Goal: Check status: Check status

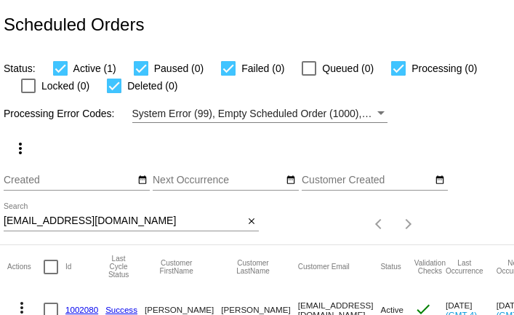
click at [76, 219] on input "[EMAIL_ADDRESS][DOMAIN_NAME]" at bounding box center [124, 221] width 240 height 12
paste input "[DOMAIN_NAME][EMAIL_ADDRESS]"
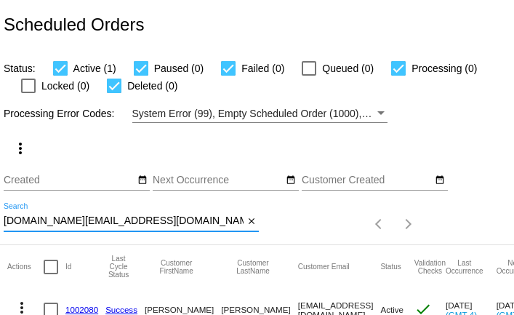
type input "[DOMAIN_NAME][EMAIL_ADDRESS][DOMAIN_NAME]"
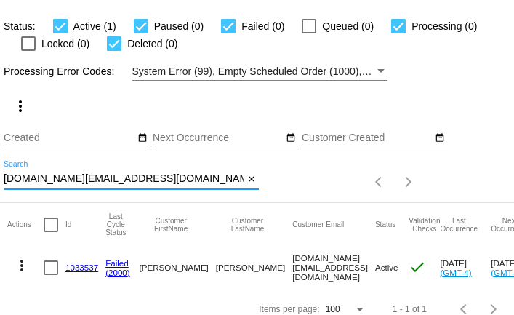
scroll to position [56, 0]
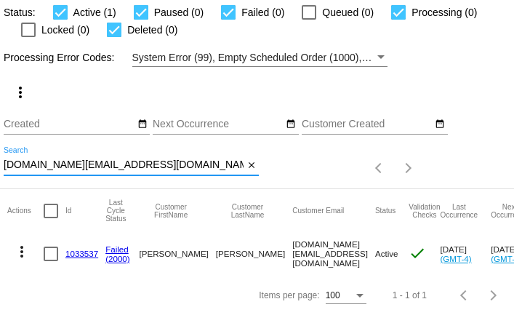
click at [23, 251] on mat-icon "more_vert" at bounding box center [21, 251] width 17 height 17
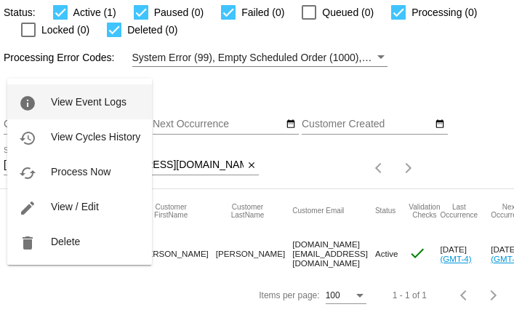
click at [82, 100] on span "View Event Logs" at bounding box center [89, 102] width 76 height 12
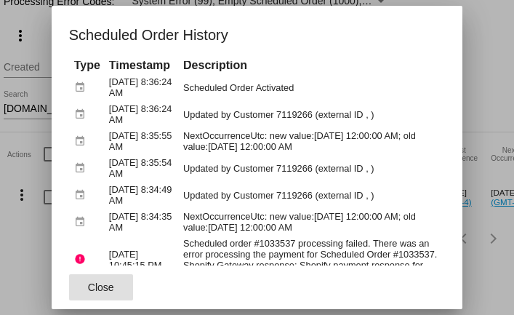
scroll to position [0, 0]
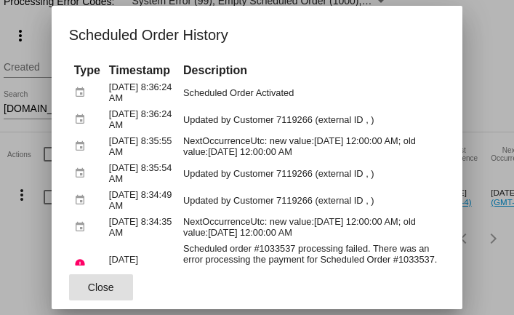
click at [113, 281] on button "Close" at bounding box center [101, 287] width 64 height 26
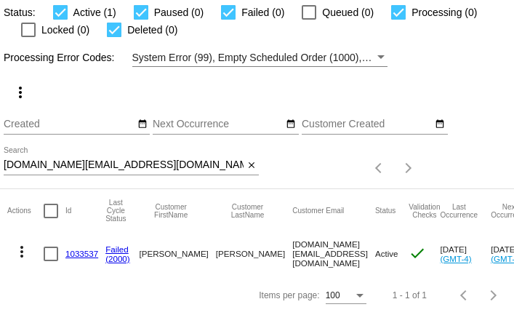
click at [24, 249] on mat-icon "more_vert" at bounding box center [21, 251] width 17 height 17
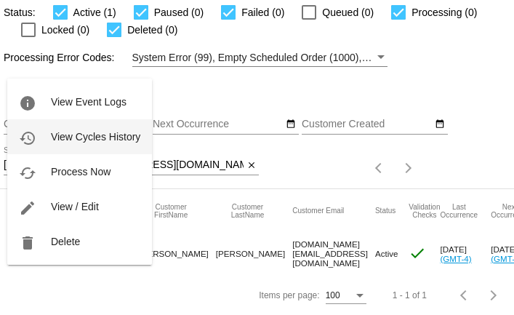
click at [64, 136] on span "View Cycles History" at bounding box center [95, 137] width 89 height 12
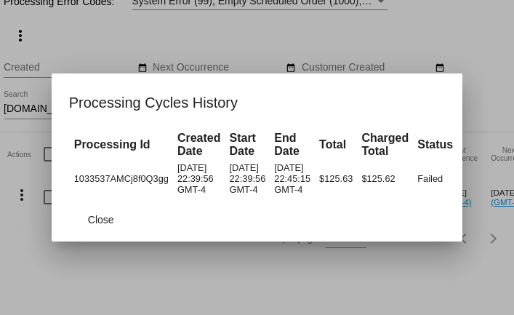
scroll to position [0, 117]
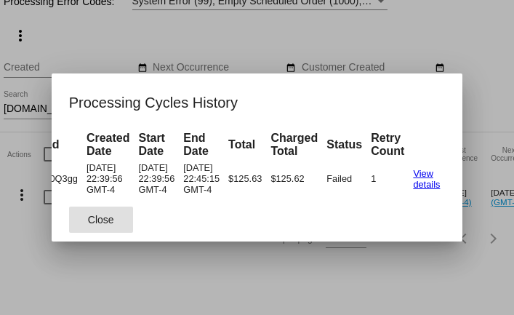
click at [109, 225] on span "Close" at bounding box center [101, 220] width 26 height 12
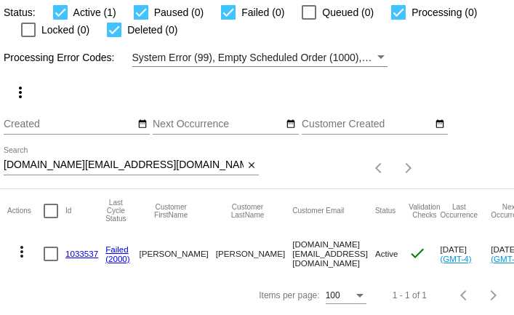
click at [23, 253] on mat-icon "more_vert" at bounding box center [21, 251] width 17 height 17
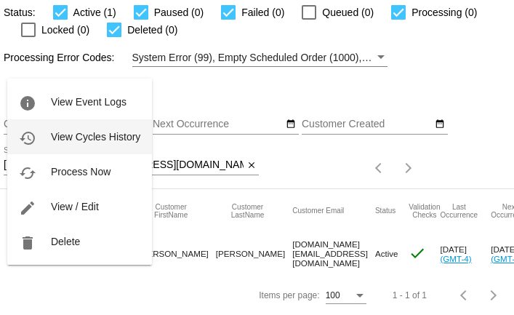
click at [84, 143] on button "history View Cycles History" at bounding box center [79, 136] width 145 height 35
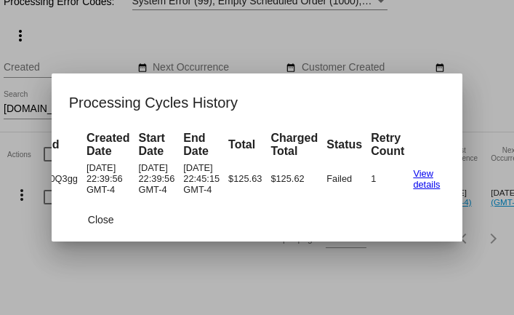
click at [20, 163] on div at bounding box center [257, 157] width 514 height 315
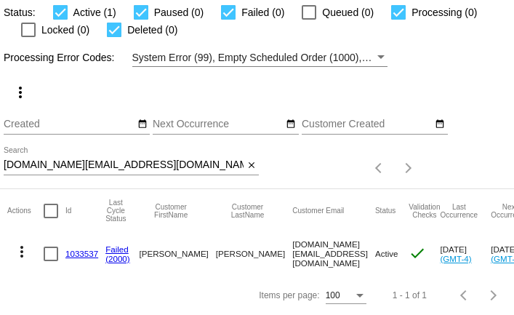
click at [21, 190] on mat-header-cell "Actions" at bounding box center [25, 211] width 36 height 44
click at [23, 249] on mat-icon "more_vert" at bounding box center [21, 251] width 17 height 17
